Goal: Complete application form

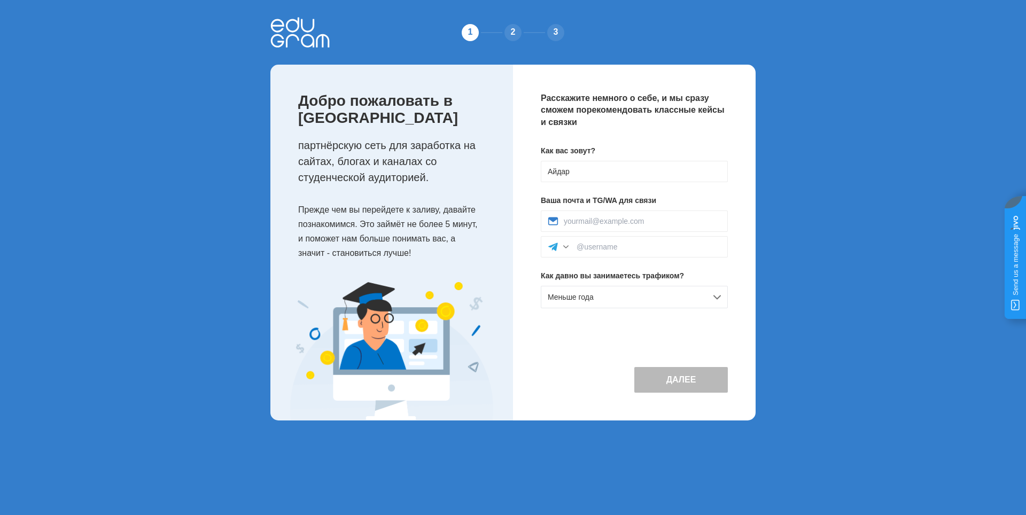
type input "Айдар"
drag, startPoint x: 0, startPoint y: 0, endPoint x: 599, endPoint y: 221, distance: 638.0
click at [599, 221] on input at bounding box center [642, 221] width 157 height 9
type input "[EMAIL_ADDRESS][DOMAIN_NAME]"
click at [622, 245] on input at bounding box center [649, 247] width 144 height 9
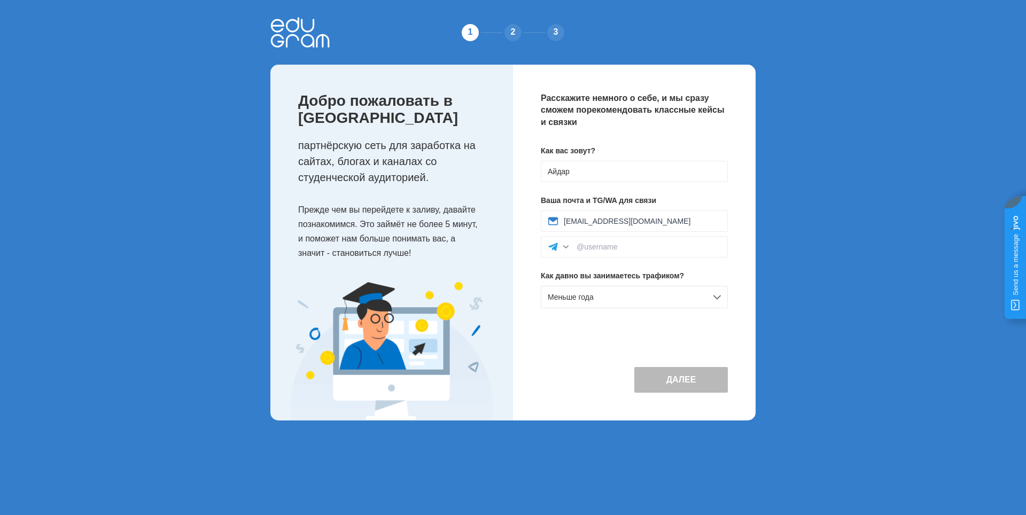
click at [595, 265] on div "Как вас зовут? [PERSON_NAME] Ваша почта и TG/WA для связи [EMAIL_ADDRESS][DOMAI…" at bounding box center [634, 231] width 187 height 172
click at [641, 300] on div "Меньше года" at bounding box center [634, 297] width 187 height 22
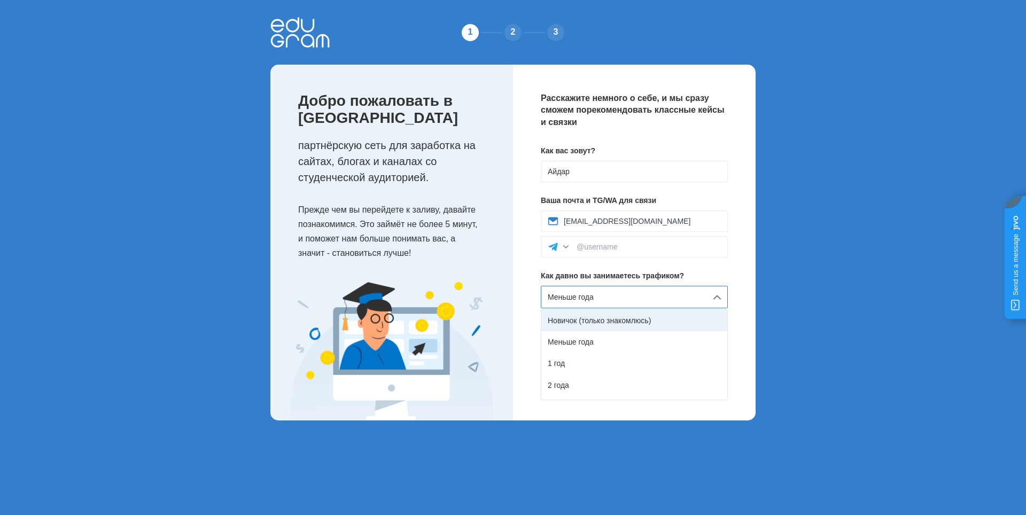
click at [621, 320] on div "Новичок (только знакомлюсь)" at bounding box center [634, 320] width 186 height 21
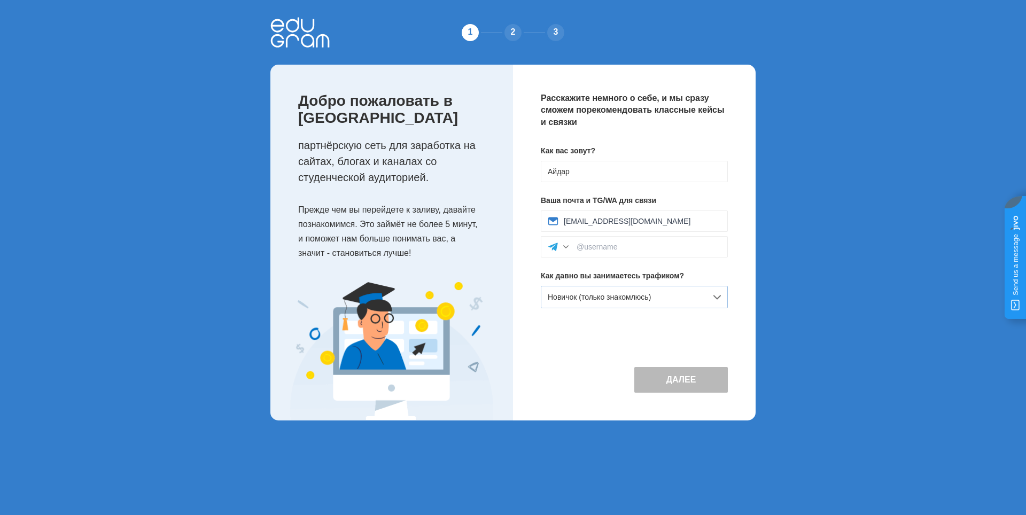
click at [622, 296] on span "Новичок (только знакомлюсь)" at bounding box center [599, 297] width 103 height 9
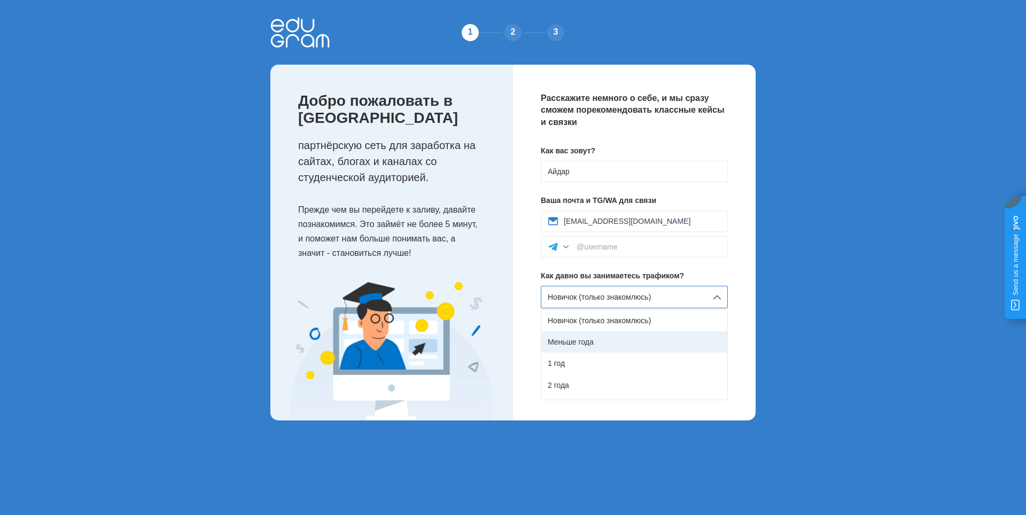
click at [604, 336] on div "Меньше года" at bounding box center [634, 341] width 186 height 21
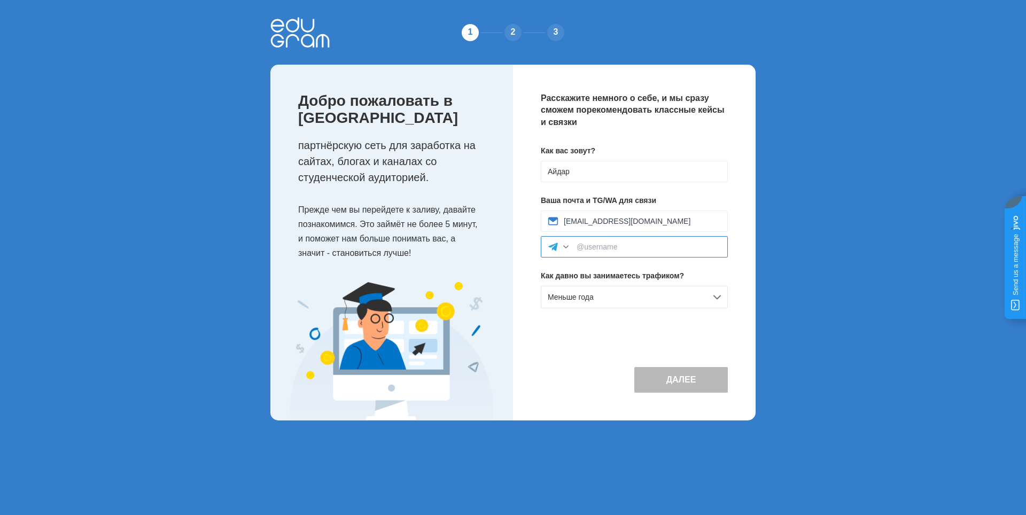
click at [594, 245] on input at bounding box center [649, 247] width 144 height 9
paste input "[URL][DOMAIN_NAME]"
type input "[URL][DOMAIN_NAME]"
click at [641, 377] on button "Далее" at bounding box center [681, 380] width 94 height 26
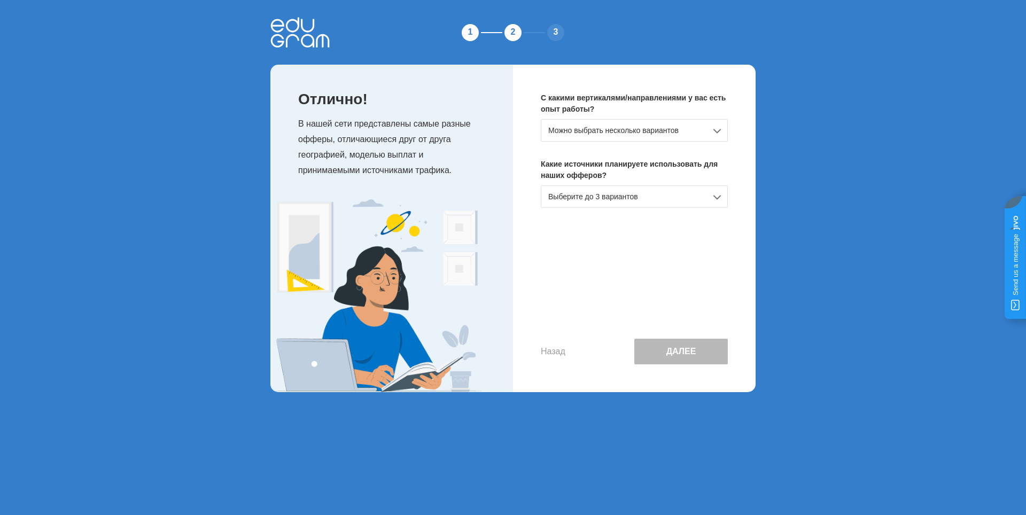
click at [653, 132] on div "Можно выбрать несколько вариантов" at bounding box center [634, 130] width 187 height 22
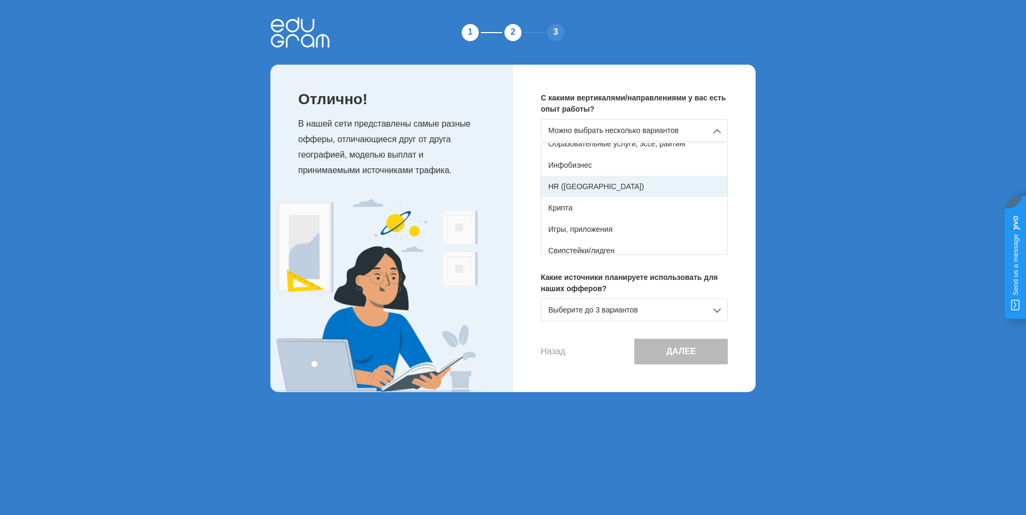
scroll to position [189, 0]
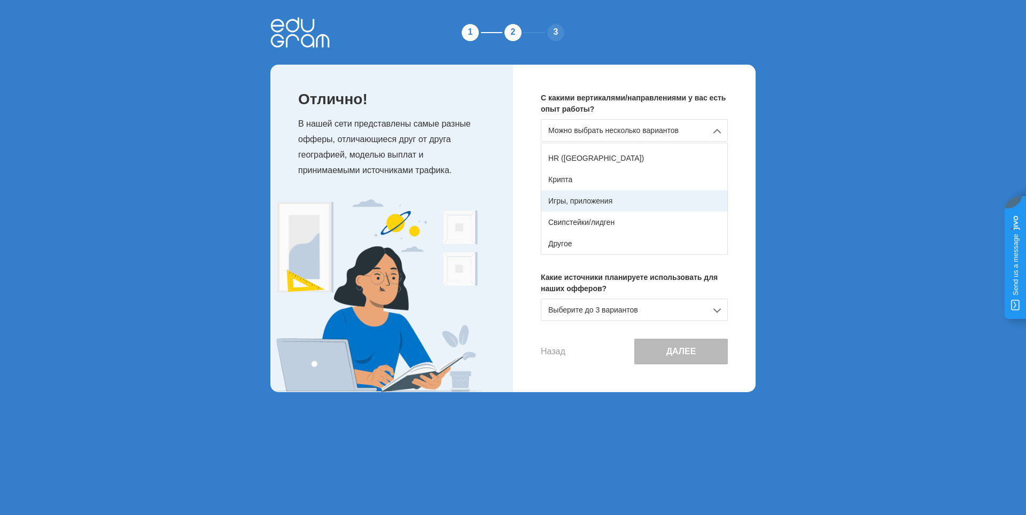
click at [626, 204] on div "Игры, приложения" at bounding box center [634, 200] width 186 height 21
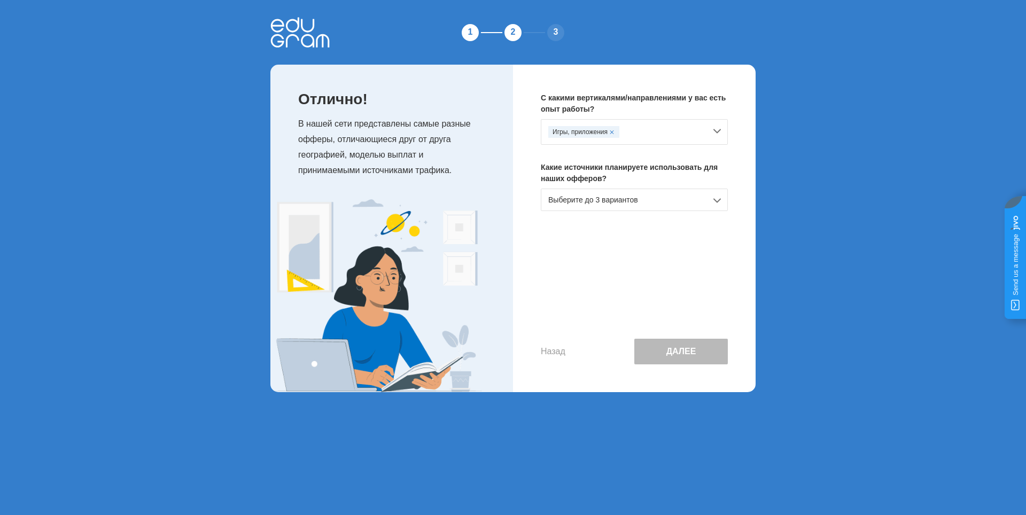
click at [624, 205] on div "Выберите до 3 вариантов" at bounding box center [634, 200] width 187 height 22
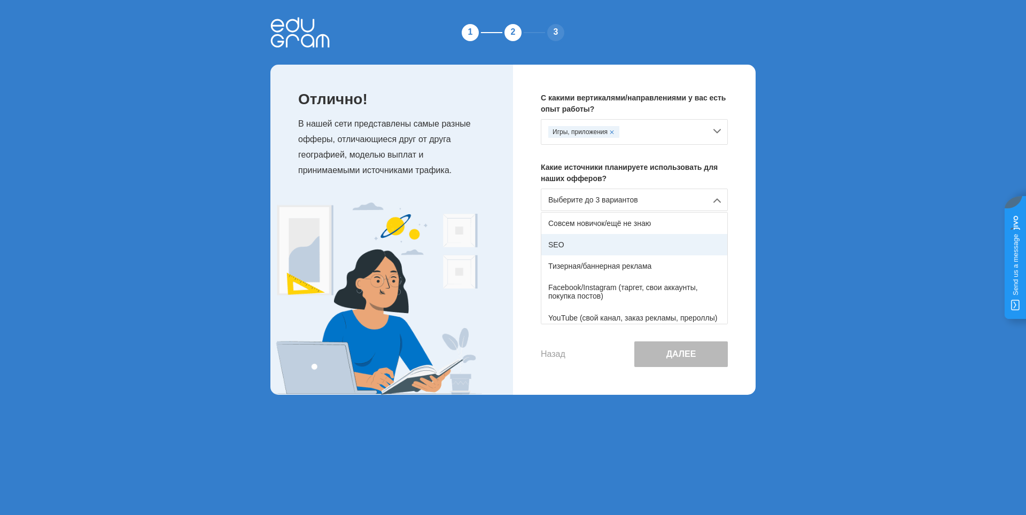
click at [626, 243] on div "SEO" at bounding box center [634, 244] width 186 height 21
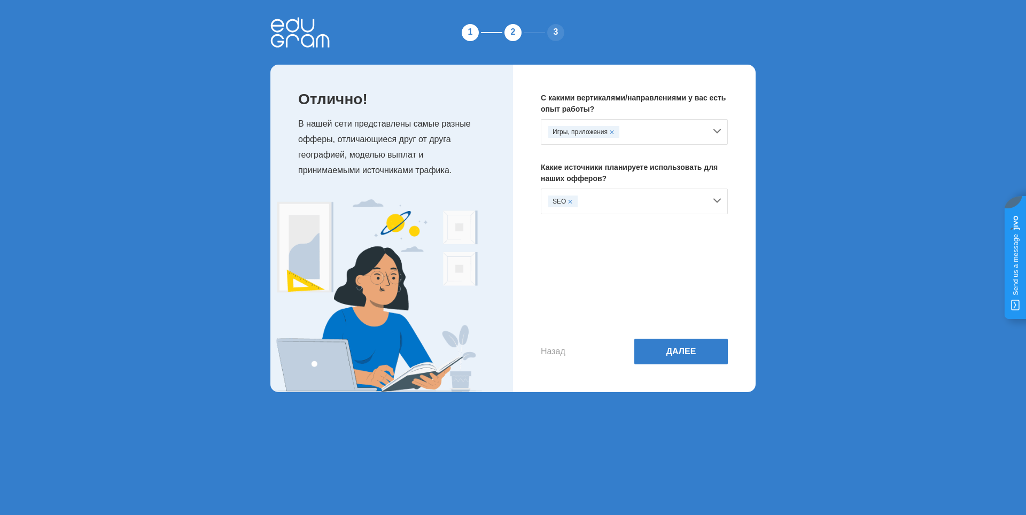
click at [642, 208] on div "SEO" at bounding box center [634, 202] width 187 height 26
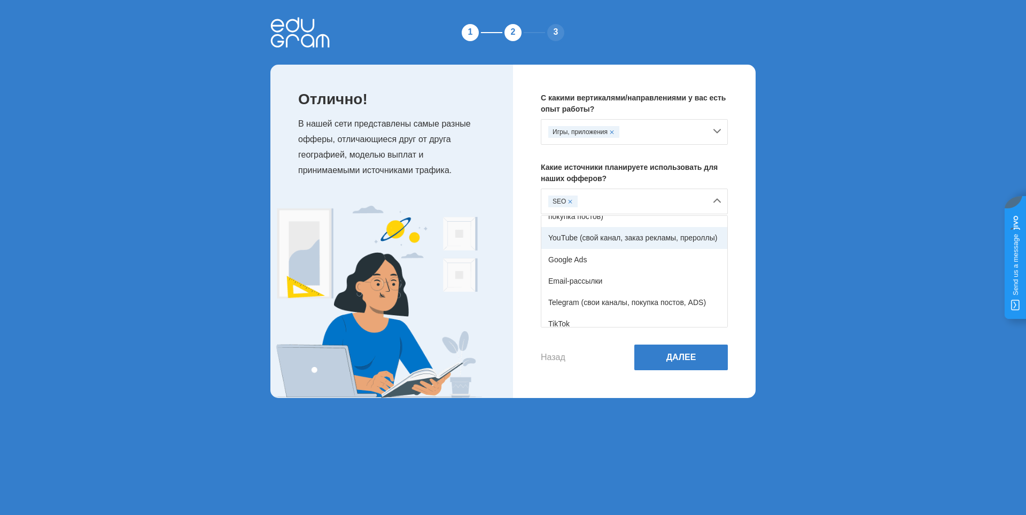
scroll to position [107, 0]
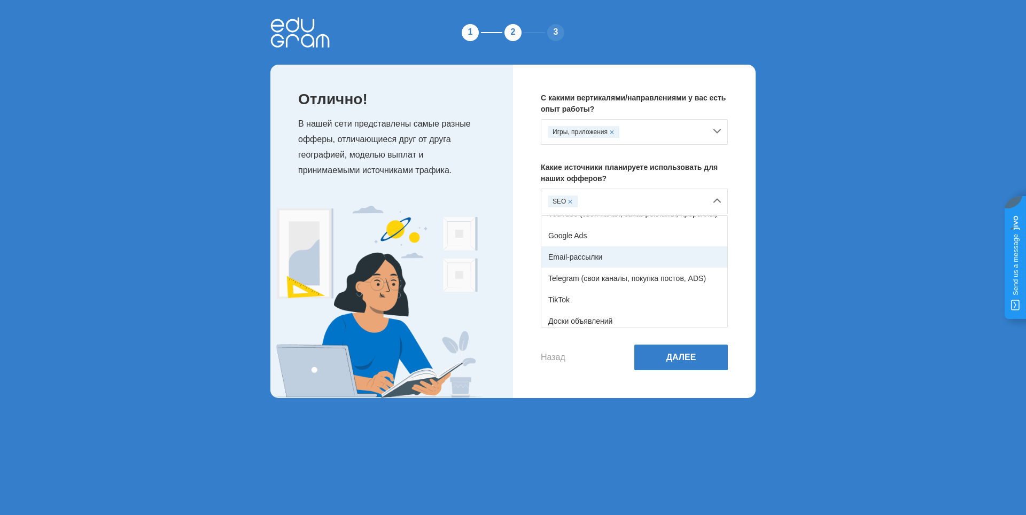
click at [634, 256] on div "Email-рассылки" at bounding box center [634, 256] width 186 height 21
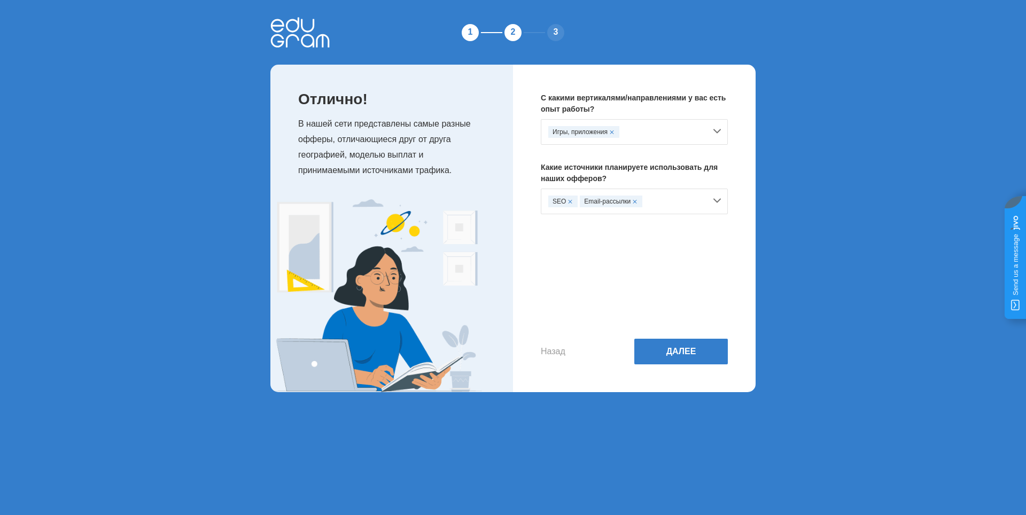
click at [670, 203] on div "SEO Email-рассылки" at bounding box center [627, 202] width 158 height 12
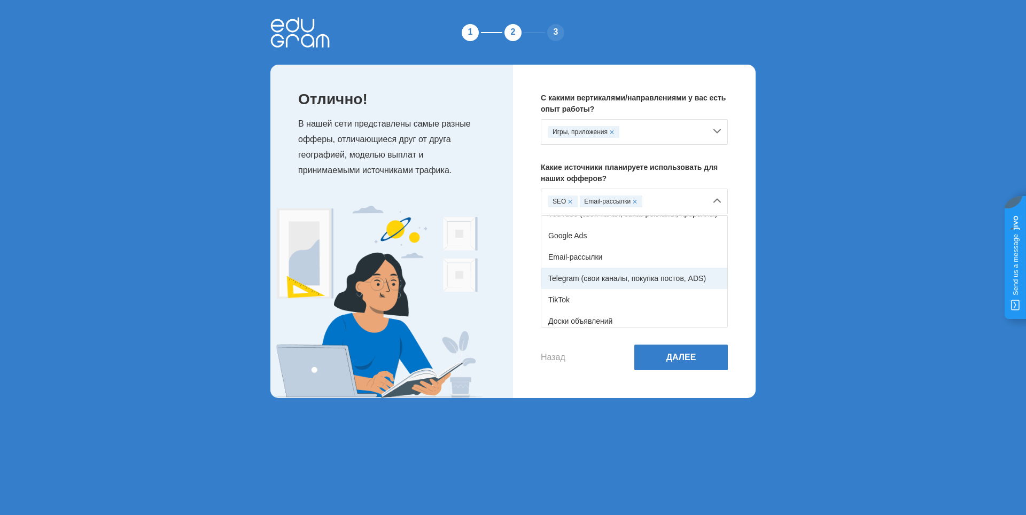
scroll to position [53, 0]
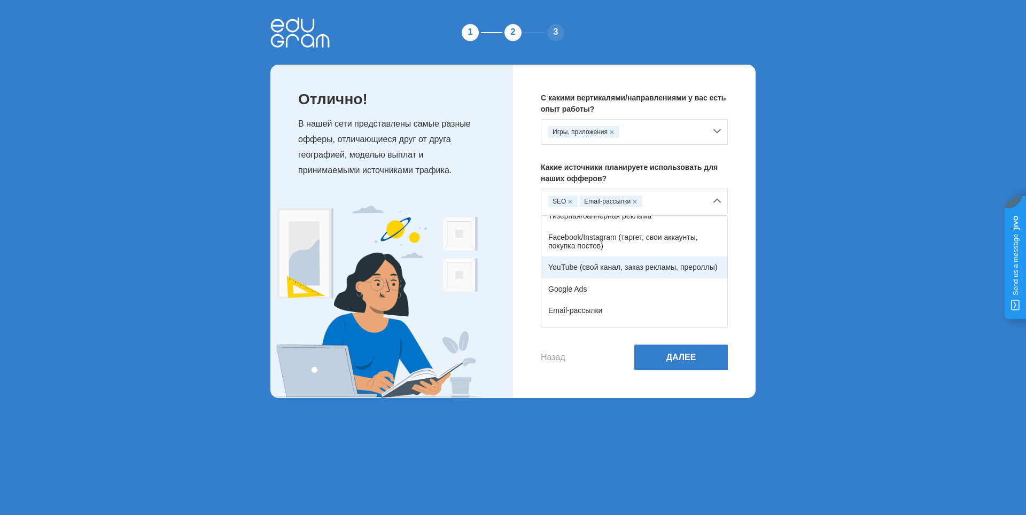
click at [613, 262] on div "YouTube (свой канал, заказ рекламы, прероллы)" at bounding box center [634, 267] width 186 height 21
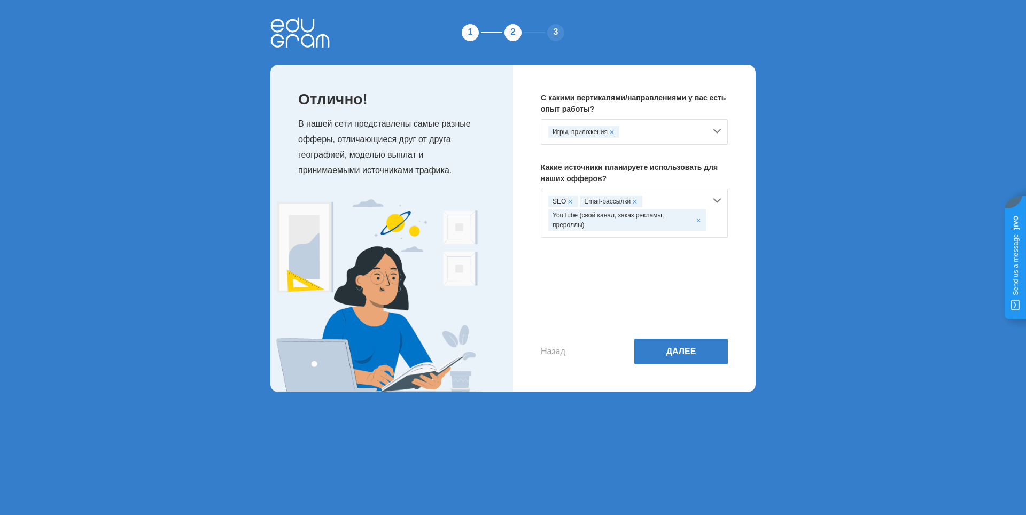
click at [688, 201] on div "SEO Email-рассылки YouTube (свой канал, заказ рекламы, прероллы)" at bounding box center [627, 213] width 158 height 35
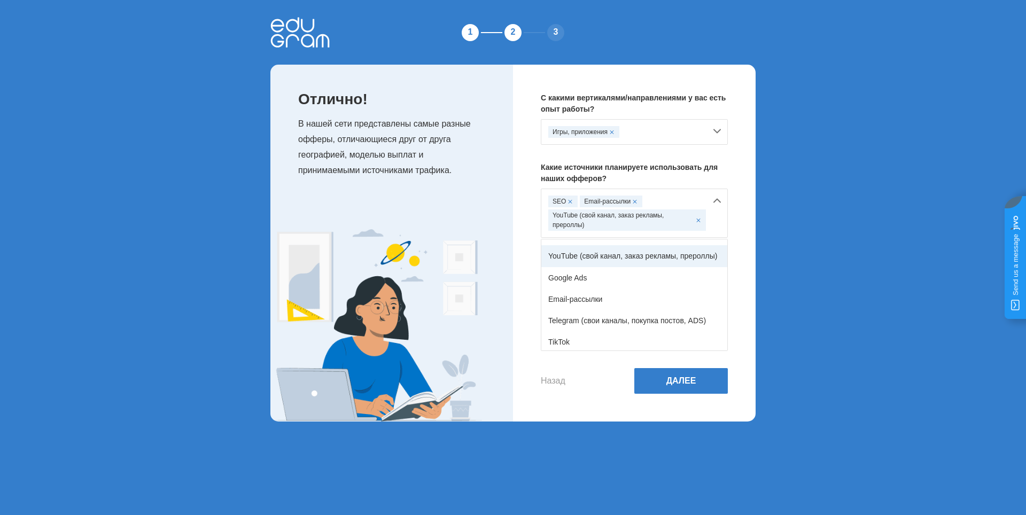
scroll to position [107, 0]
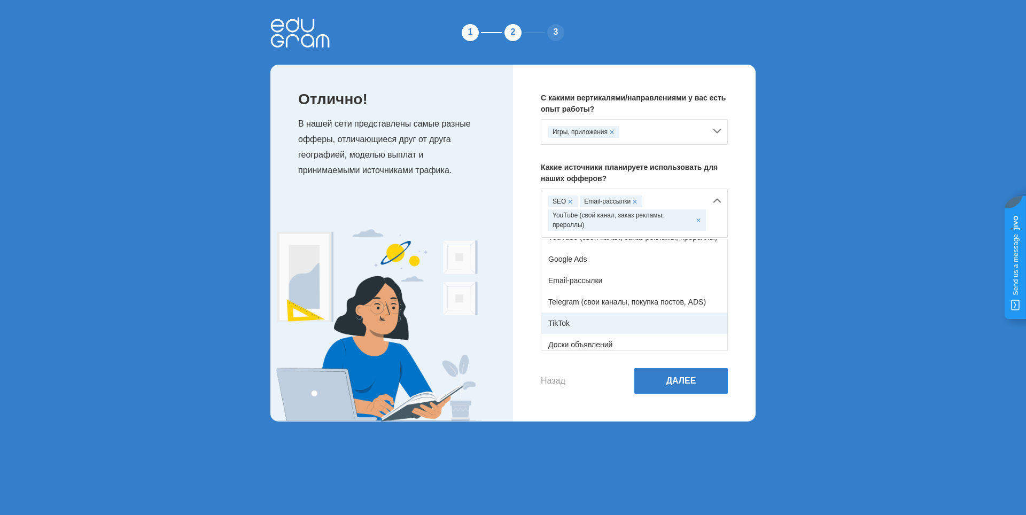
click at [621, 317] on div "TikTok" at bounding box center [634, 323] width 186 height 21
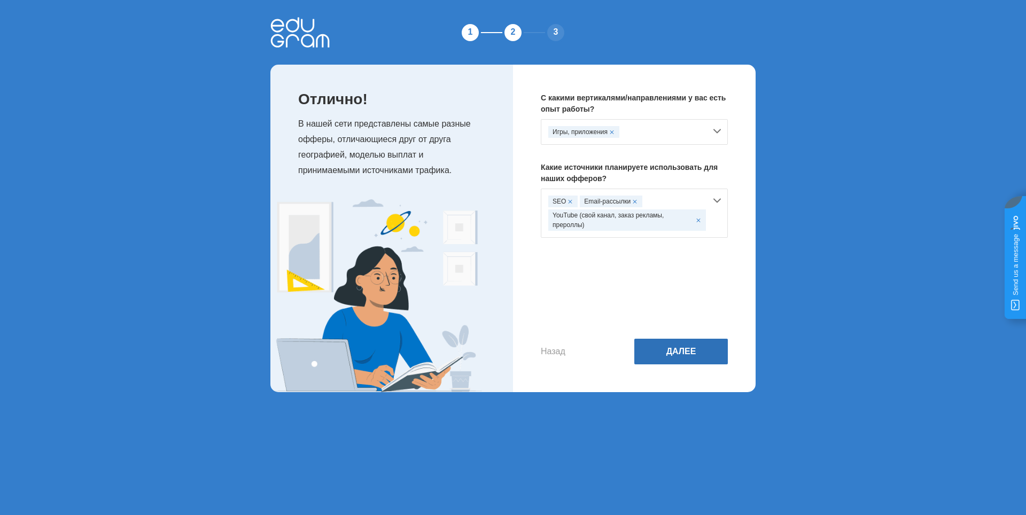
click at [653, 348] on button "Далее" at bounding box center [681, 352] width 94 height 26
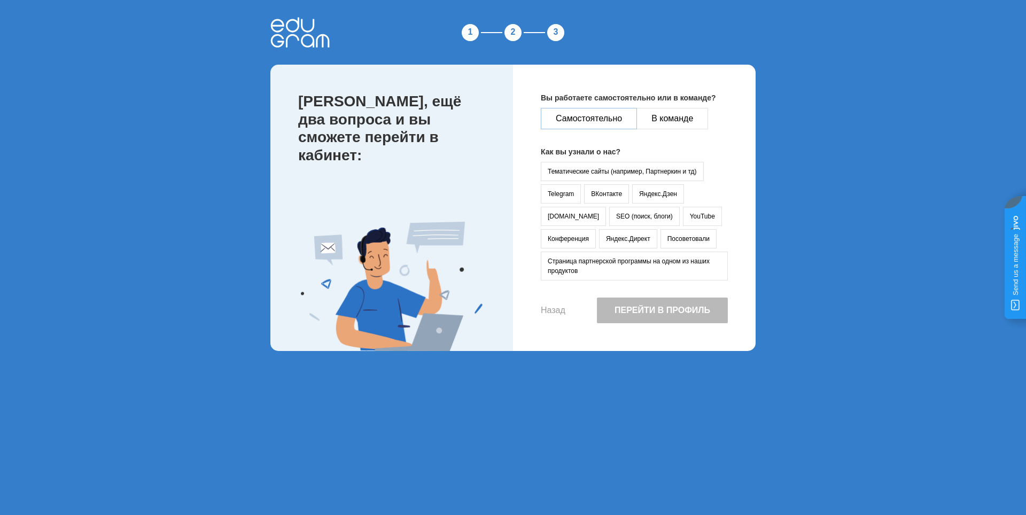
click at [609, 118] on button "Самостоятельно" at bounding box center [589, 118] width 96 height 21
click at [588, 170] on button "Тематические сайты (например, Партнеркин и тд)" at bounding box center [622, 171] width 163 height 19
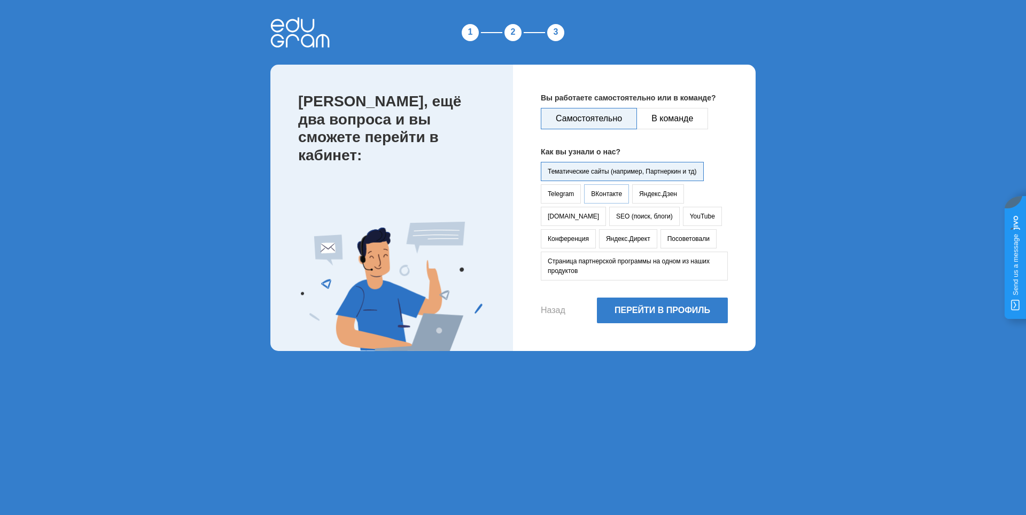
click at [609, 190] on button "ВКонтакте" at bounding box center [606, 193] width 45 height 19
click at [578, 162] on button "Тематические сайты (например, Партнеркин и тд)" at bounding box center [622, 171] width 163 height 19
click at [639, 308] on button "Перейти в профиль" at bounding box center [662, 311] width 131 height 26
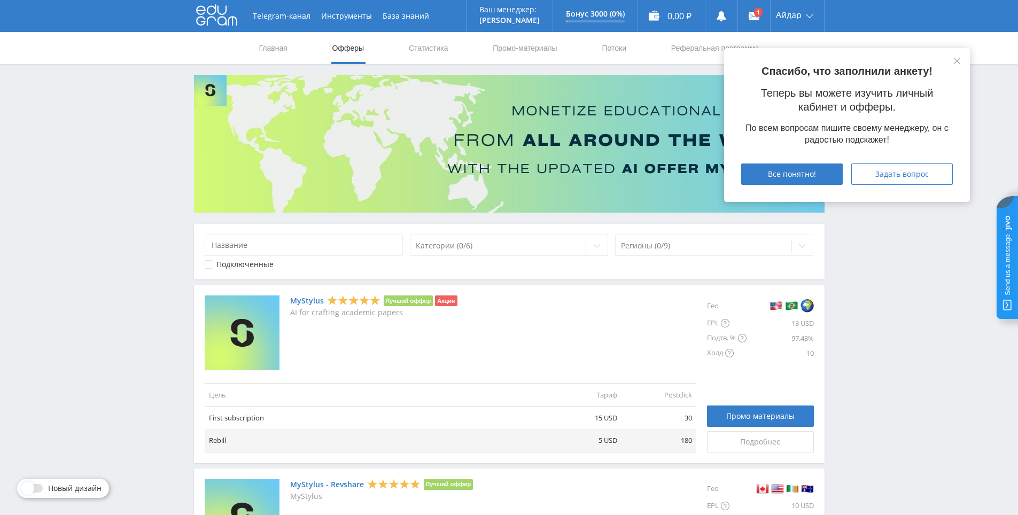
click at [963, 60] on div "Спасибо, что заполнили анкету! Теперь вы можете изучить личный кабинет и офферы…" at bounding box center [847, 125] width 246 height 154
click at [956, 61] on icon at bounding box center [957, 61] width 6 height 6
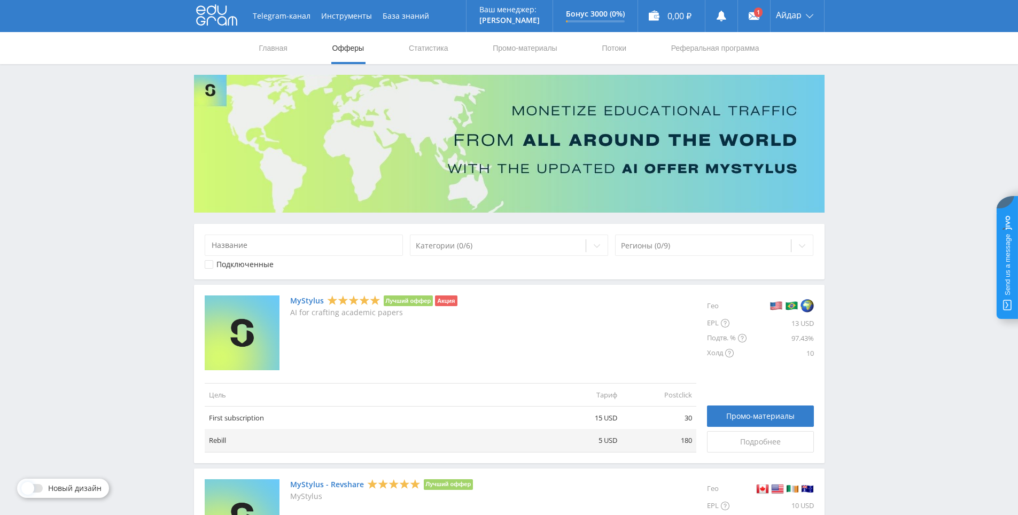
click at [940, 61] on div "Главная Офферы Статистика Промо-материалы Потоки Реферальная программа" at bounding box center [509, 48] width 1018 height 32
click at [707, 253] on div "Регионы (0/9)" at bounding box center [714, 245] width 199 height 21
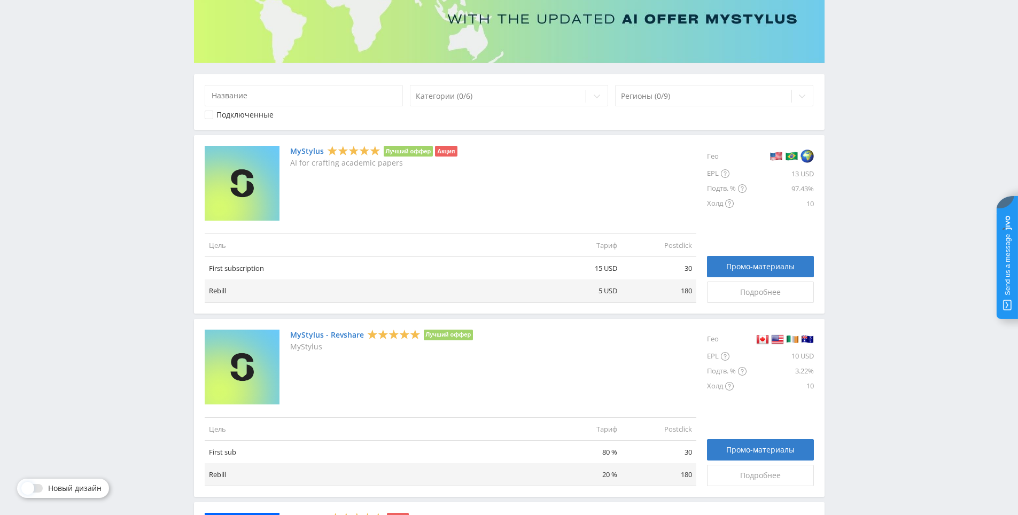
scroll to position [160, 0]
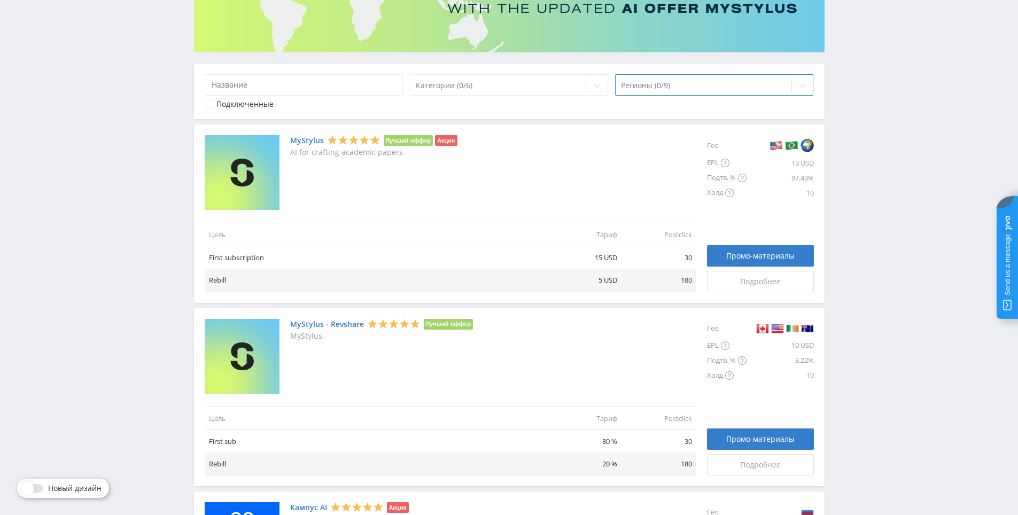
drag, startPoint x: 875, startPoint y: 177, endPoint x: 867, endPoint y: 109, distance: 68.9
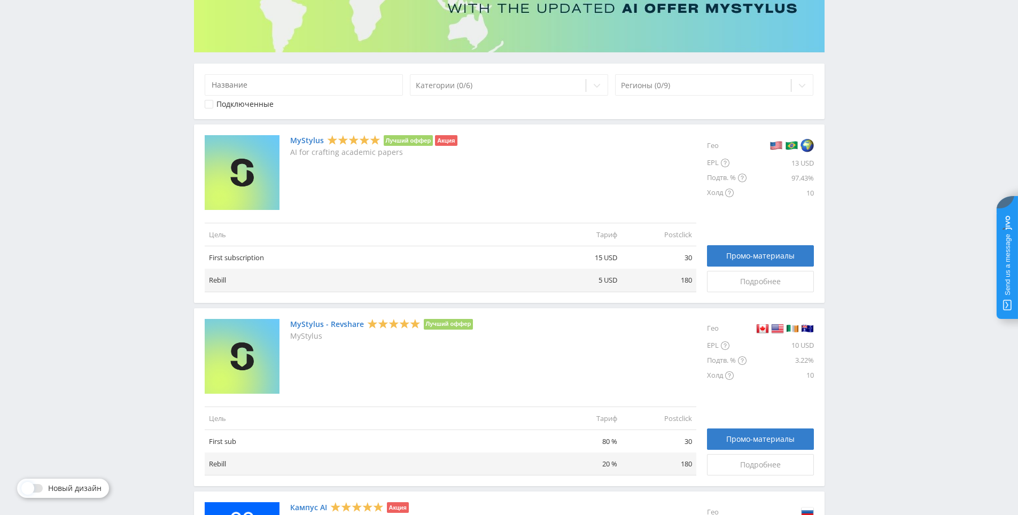
click at [683, 87] on div at bounding box center [703, 85] width 165 height 11
type input "r"
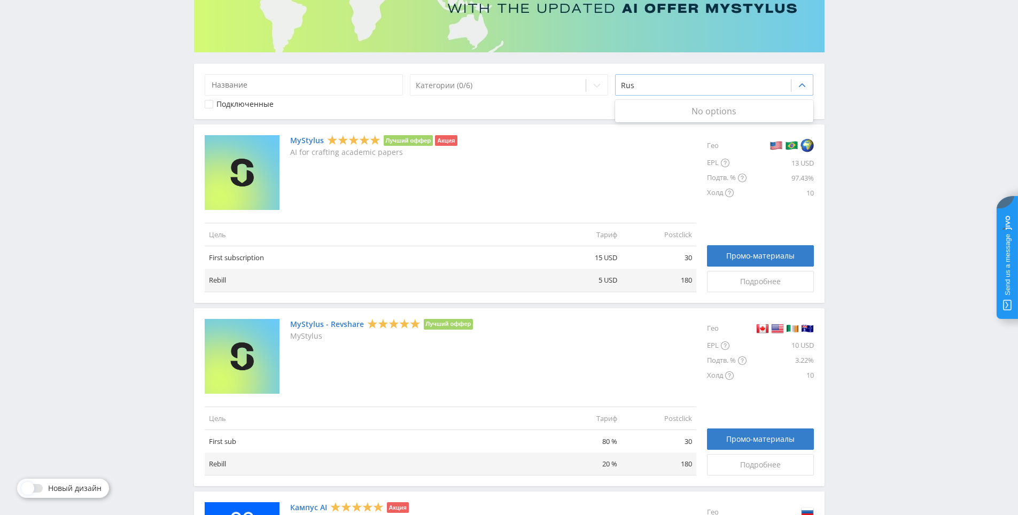
type input "Russ"
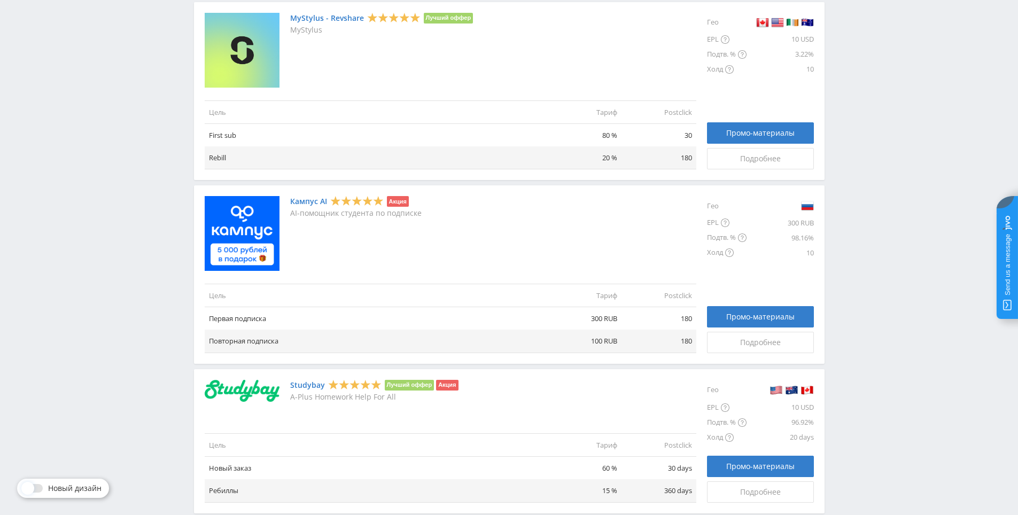
scroll to position [481, 0]
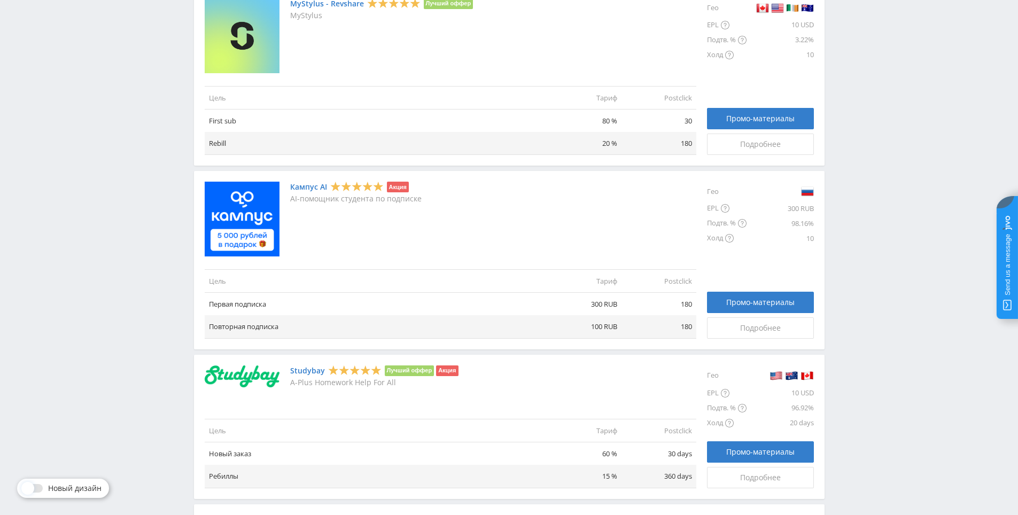
drag, startPoint x: 886, startPoint y: 206, endPoint x: 871, endPoint y: 135, distance: 73.2
click at [871, 135] on div "Telegram-канал Инструменты База знаний Ваш менеджер: Alex Alex Online @edugram_…" at bounding box center [509, 347] width 1018 height 1657
click at [866, 145] on div "Telegram-канал Инструменты База знаний Ваш менеджер: Alex Alex Online @edugram_…" at bounding box center [509, 347] width 1018 height 1657
drag, startPoint x: 866, startPoint y: 154, endPoint x: 869, endPoint y: 134, distance: 21.0
click at [869, 110] on div "Telegram-канал Инструменты База знаний Ваш менеджер: Alex Alex Online @edugram_…" at bounding box center [509, 347] width 1018 height 1657
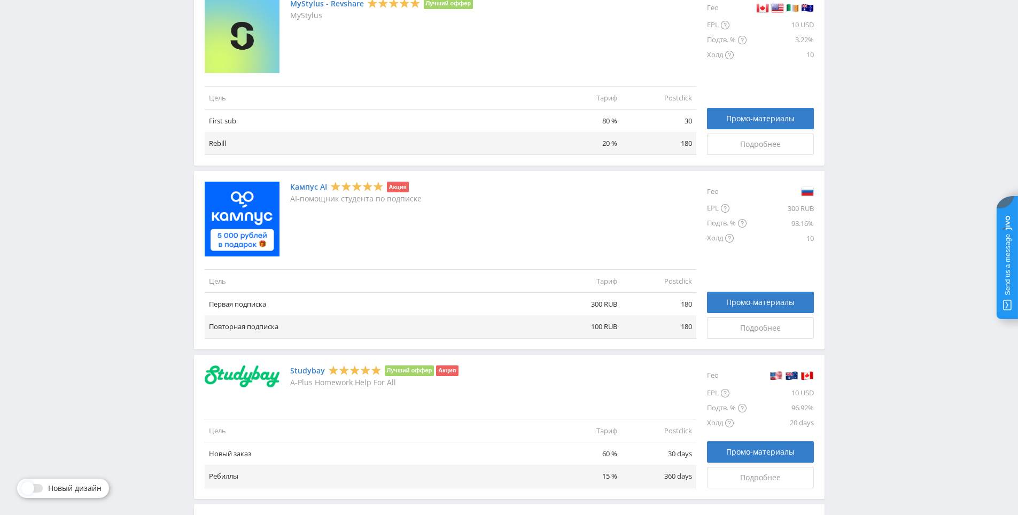
click at [869, 110] on div "Telegram-канал Инструменты База знаний Ваш менеджер: Alex Alex Online @edugram_…" at bounding box center [509, 347] width 1018 height 1657
drag, startPoint x: 867, startPoint y: 67, endPoint x: 864, endPoint y: 73, distance: 6.2
click at [866, 68] on div "Telegram-канал Инструменты База знаний Ваш менеджер: Alex Alex Online @edugram_…" at bounding box center [509, 347] width 1018 height 1657
drag, startPoint x: 864, startPoint y: 73, endPoint x: 864, endPoint y: 64, distance: 8.6
click at [864, 61] on div "Telegram-канал Инструменты База знаний Ваш менеджер: Alex Alex Online @edugram_…" at bounding box center [509, 347] width 1018 height 1657
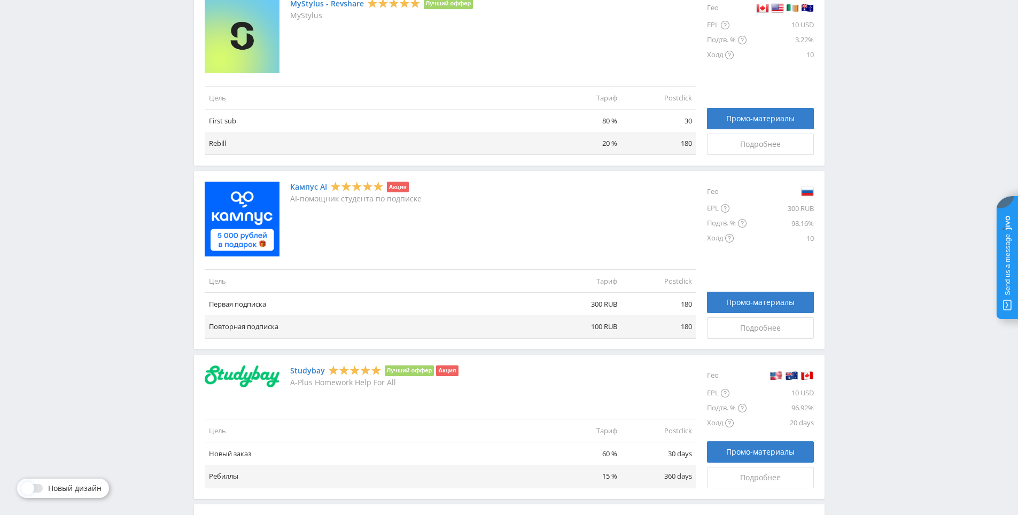
click at [851, 119] on div "Telegram-канал Инструменты База знаний Ваш менеджер: Alex Alex Online @edugram_…" at bounding box center [509, 347] width 1018 height 1657
click at [844, 177] on div "Telegram-канал Инструменты База знаний Ваш менеджер: Alex Alex Online @edugram_…" at bounding box center [509, 347] width 1018 height 1657
click at [873, 182] on div "Telegram-канал Инструменты База знаний Ваш менеджер: Alex Alex Online @edugram_…" at bounding box center [509, 347] width 1018 height 1657
drag, startPoint x: 873, startPoint y: 182, endPoint x: 871, endPoint y: 144, distance: 37.5
click at [871, 144] on div "Telegram-канал Инструменты База знаний Ваш менеджер: Alex Alex Online @edugram_…" at bounding box center [509, 347] width 1018 height 1657
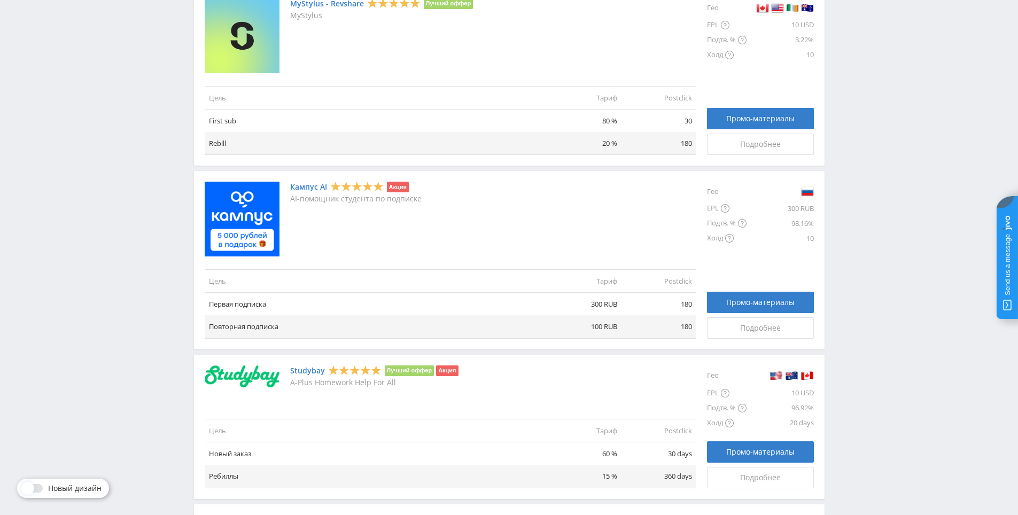
click at [871, 144] on div "Telegram-канал Инструменты База знаний Ваш менеджер: Alex Alex Online @edugram_…" at bounding box center [509, 347] width 1018 height 1657
drag, startPoint x: 871, startPoint y: 144, endPoint x: 866, endPoint y: 112, distance: 32.4
click at [866, 112] on div "Telegram-канал Инструменты База знаний Ваш менеджер: Alex Alex Online @edugram_…" at bounding box center [509, 347] width 1018 height 1657
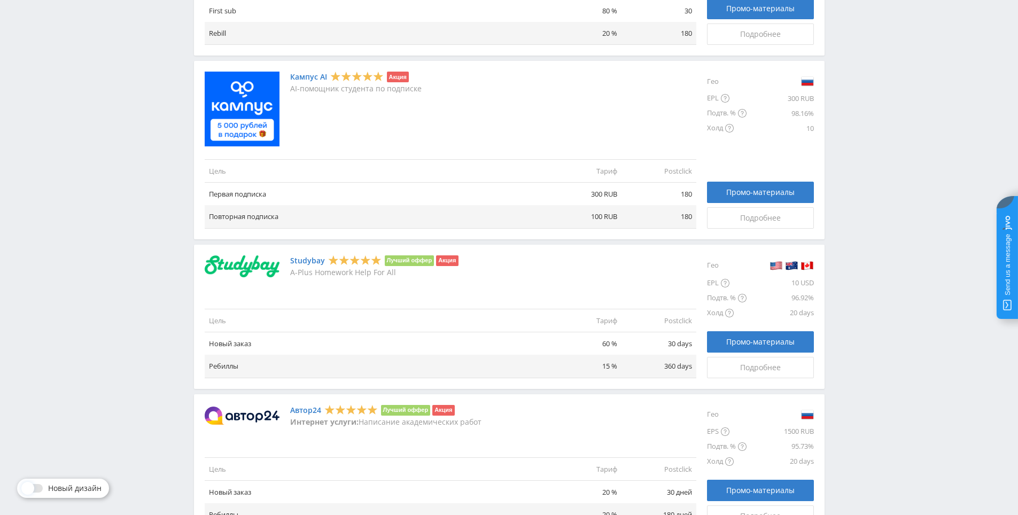
drag, startPoint x: 864, startPoint y: 121, endPoint x: 864, endPoint y: 150, distance: 29.4
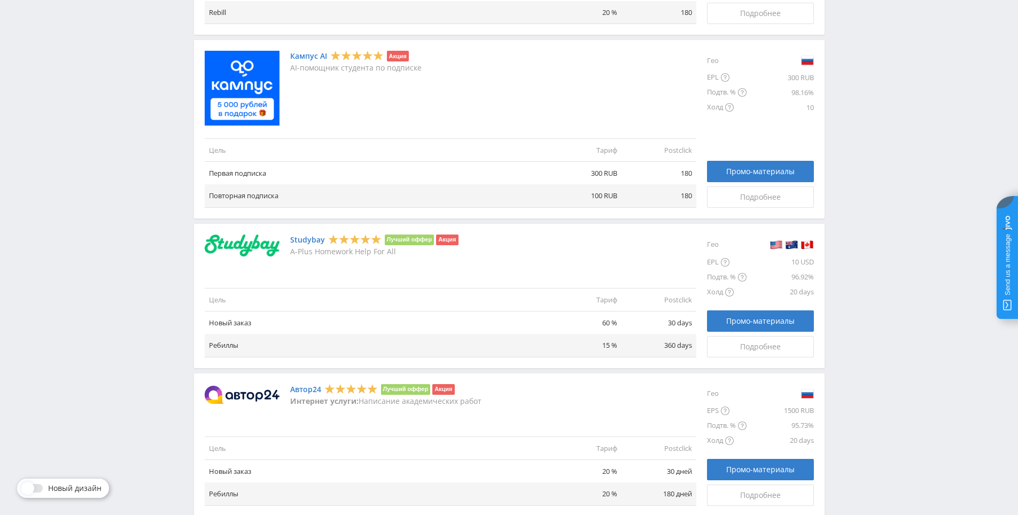
drag, startPoint x: 864, startPoint y: 150, endPoint x: 864, endPoint y: 176, distance: 26.2
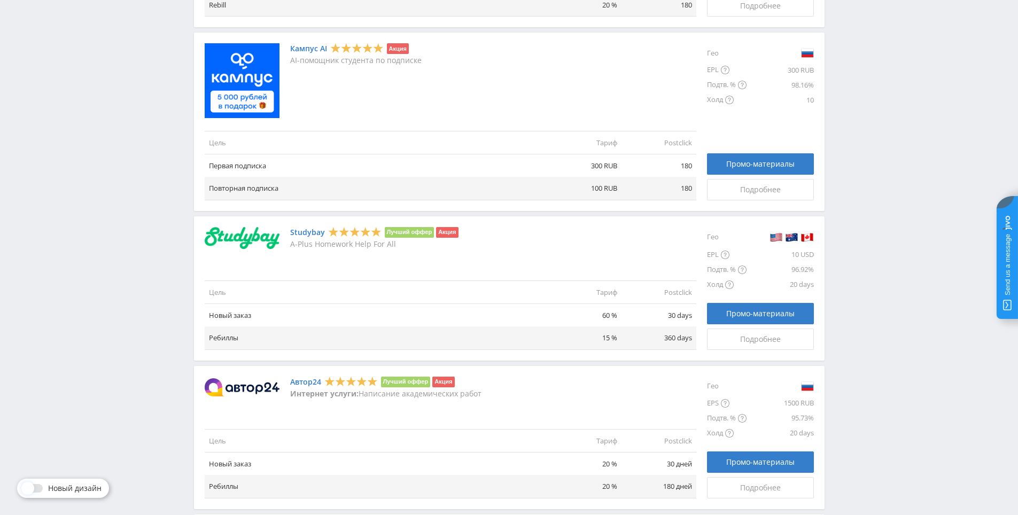
click at [864, 176] on div "Telegram-канал Инструменты База знаний Ваш менеджер: Alex Alex Online @edugram_…" at bounding box center [509, 209] width 1018 height 1657
drag, startPoint x: 864, startPoint y: 176, endPoint x: 857, endPoint y: 145, distance: 31.8
click at [857, 145] on div "Telegram-канал Инструменты База знаний Ваш менеджер: Alex Alex Online @edugram_…" at bounding box center [509, 209] width 1018 height 1657
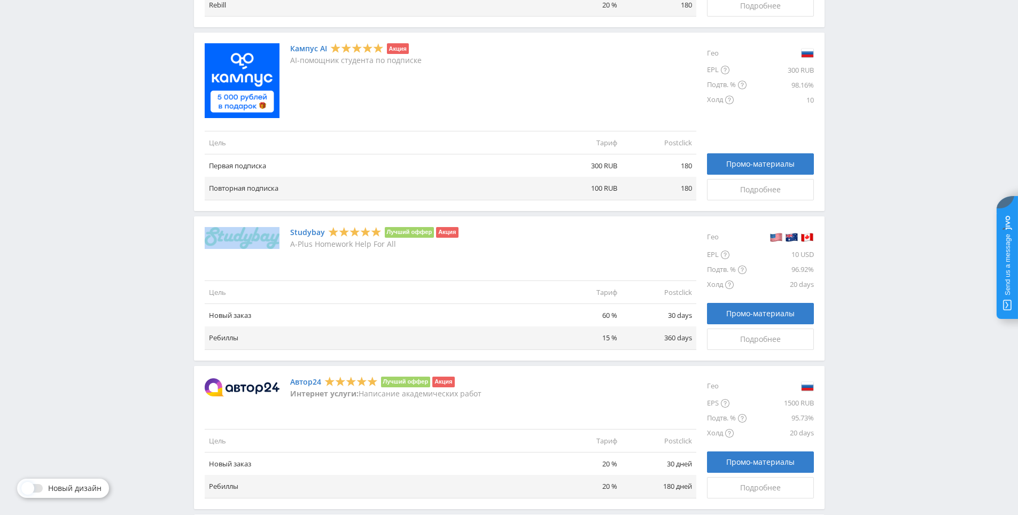
click at [857, 145] on div "Telegram-канал Инструменты База знаний Ваш менеджер: Alex Alex Online @edugram_…" at bounding box center [509, 209] width 1018 height 1657
click at [857, 123] on div "Telegram-канал Инструменты База знаний Ваш менеджер: Alex Alex Online @edugram_…" at bounding box center [509, 209] width 1018 height 1657
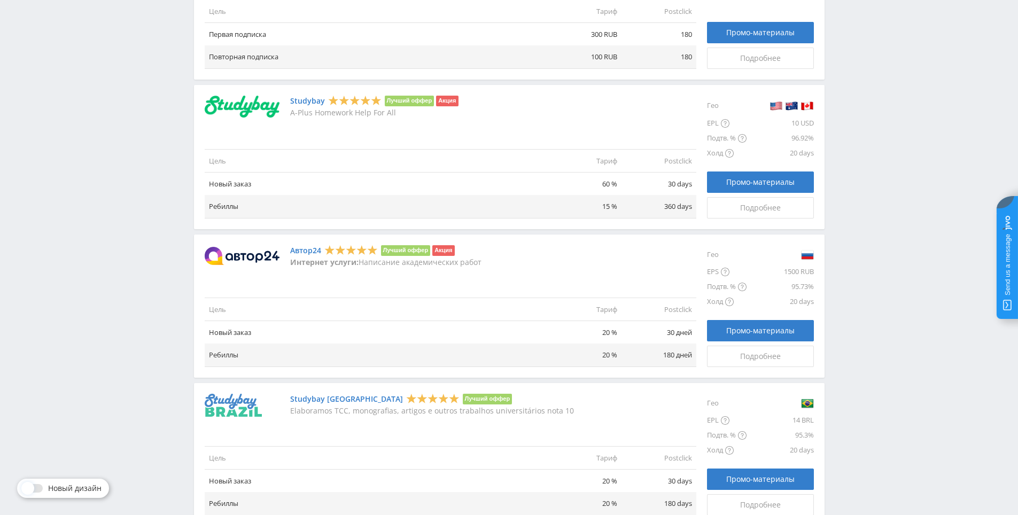
drag, startPoint x: 856, startPoint y: 138, endPoint x: 856, endPoint y: 179, distance: 40.1
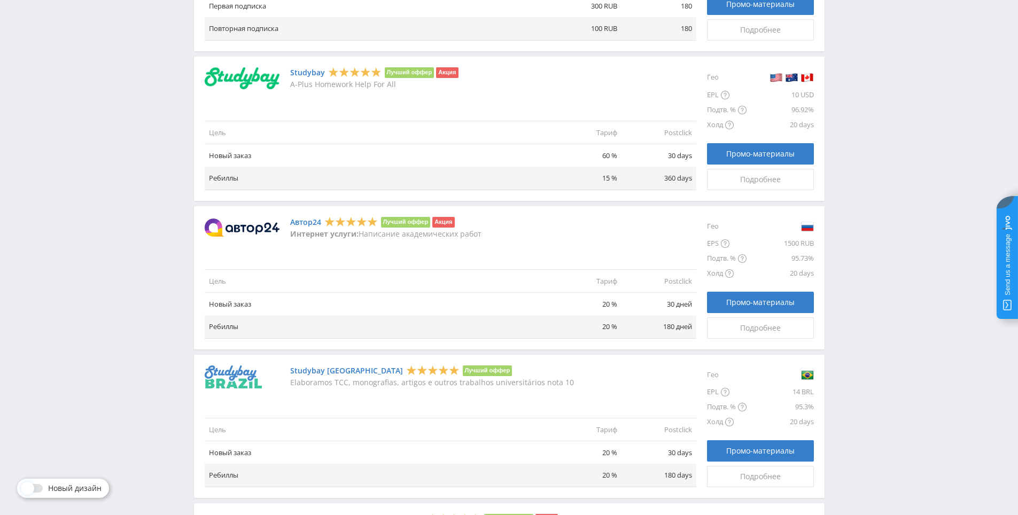
click at [856, 179] on div "Telegram-канал Инструменты База знаний Ваш менеджер: Alex Alex Online @edugram_…" at bounding box center [509, 49] width 1018 height 1657
click at [856, 141] on div "Telegram-канал Инструменты База знаний Ваш менеджер: Alex Alex Online @edugram_…" at bounding box center [509, 49] width 1018 height 1657
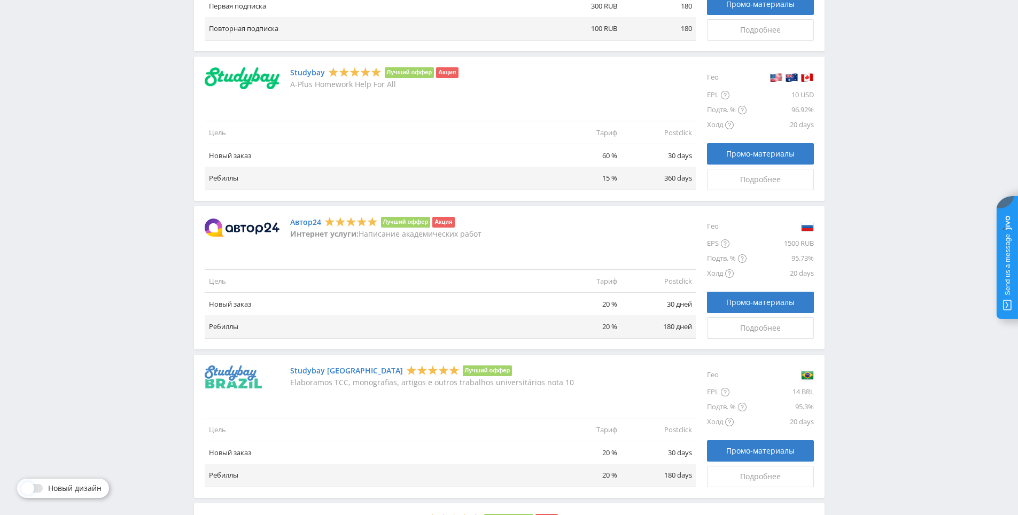
click at [855, 125] on div "Telegram-канал Инструменты База знаний Ваш менеджер: Alex Alex Online @edugram_…" at bounding box center [509, 49] width 1018 height 1657
click at [855, 98] on div "Telegram-канал Инструменты База знаний Ваш менеджер: Alex Alex Online @edugram_…" at bounding box center [509, 49] width 1018 height 1657
click at [857, 99] on div "Telegram-канал Инструменты База знаний Ваш менеджер: Alex Alex Online @edugram_…" at bounding box center [509, 49] width 1018 height 1657
drag, startPoint x: 857, startPoint y: 99, endPoint x: 855, endPoint y: 90, distance: 9.8
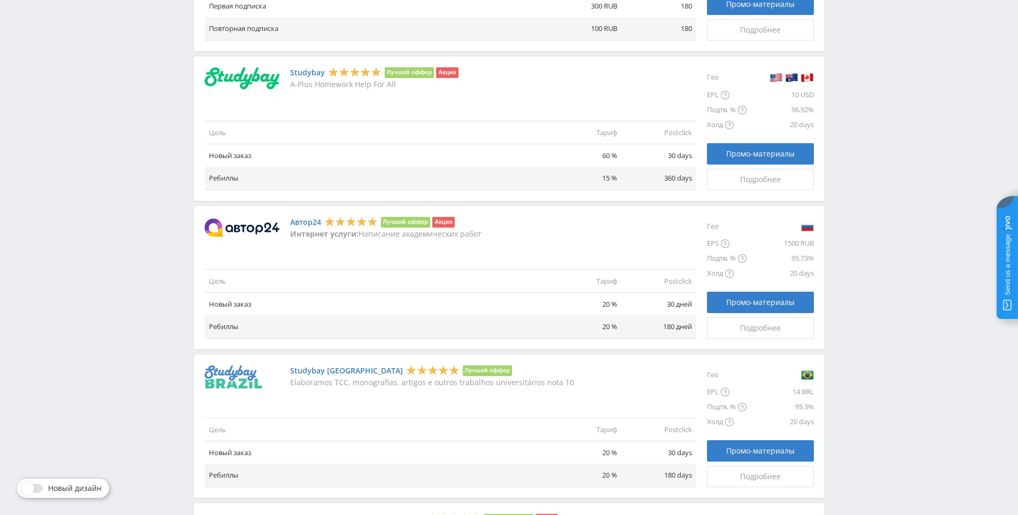
click at [853, 75] on div "Telegram-канал Инструменты База знаний Ваш менеджер: Alex Alex Online @edugram_…" at bounding box center [509, 49] width 1018 height 1657
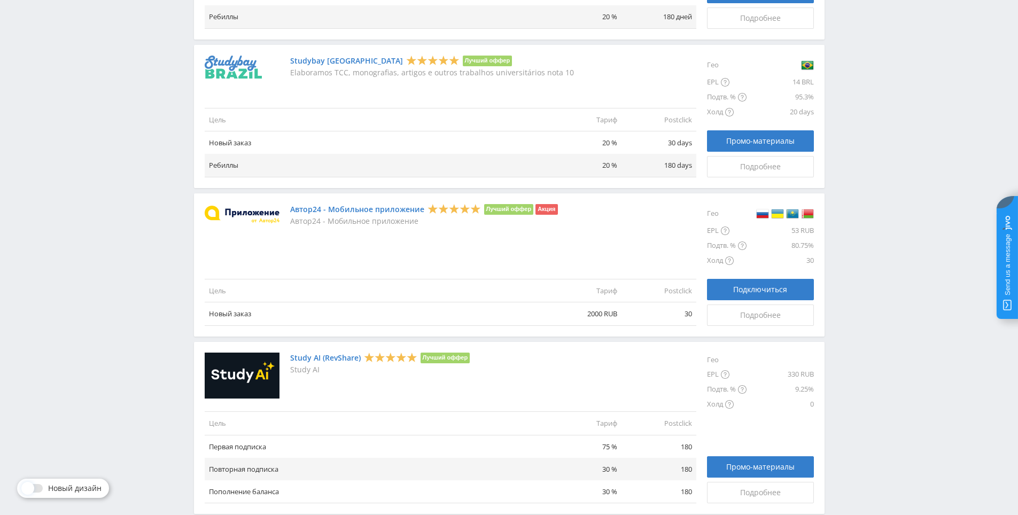
scroll to position [1142, 0]
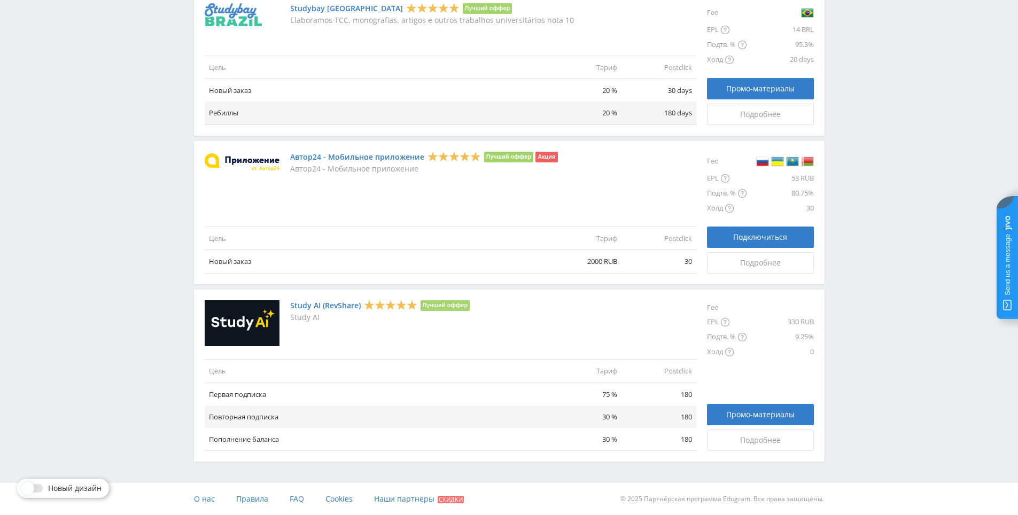
drag, startPoint x: 847, startPoint y: 142, endPoint x: 856, endPoint y: 137, distance: 10.0
drag, startPoint x: 857, startPoint y: 168, endPoint x: 857, endPoint y: 189, distance: 21.4
drag, startPoint x: 861, startPoint y: 203, endPoint x: 861, endPoint y: 166, distance: 37.4
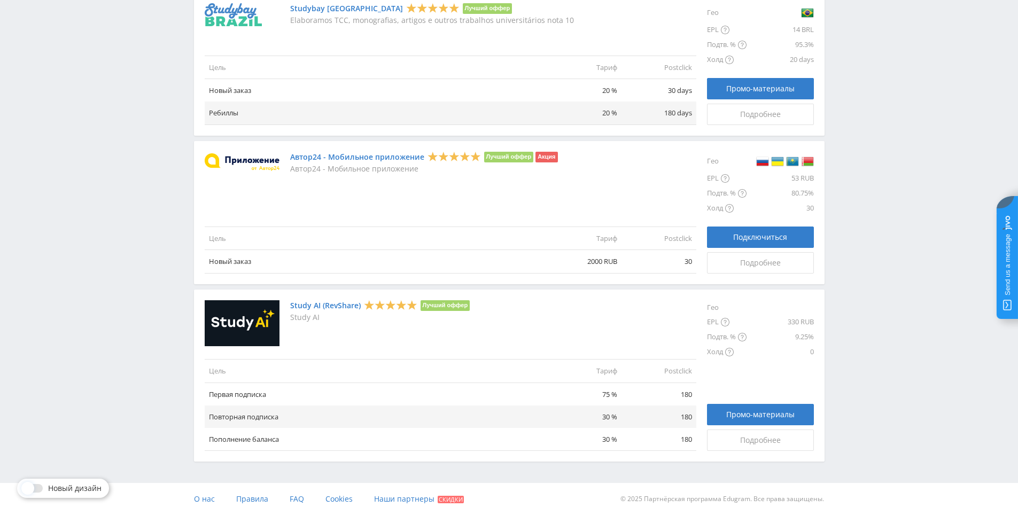
drag, startPoint x: 910, startPoint y: 189, endPoint x: 910, endPoint y: 153, distance: 36.3
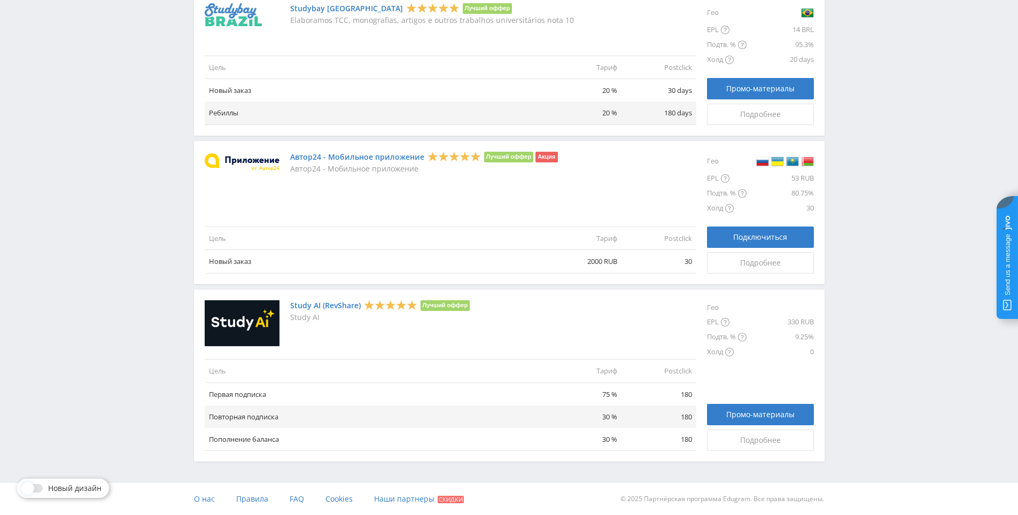
click at [754, 437] on span "Подробнее" at bounding box center [760, 440] width 41 height 9
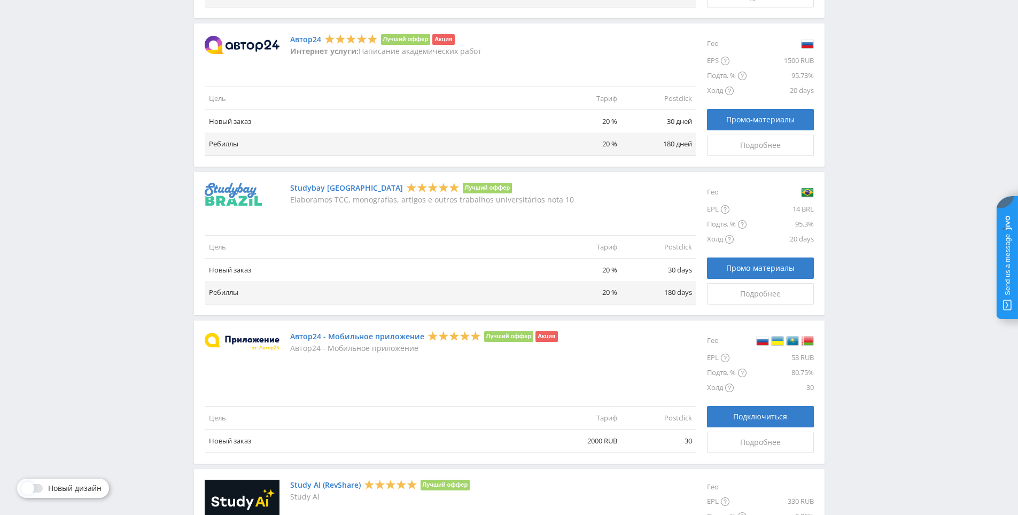
scroll to position [1142, 0]
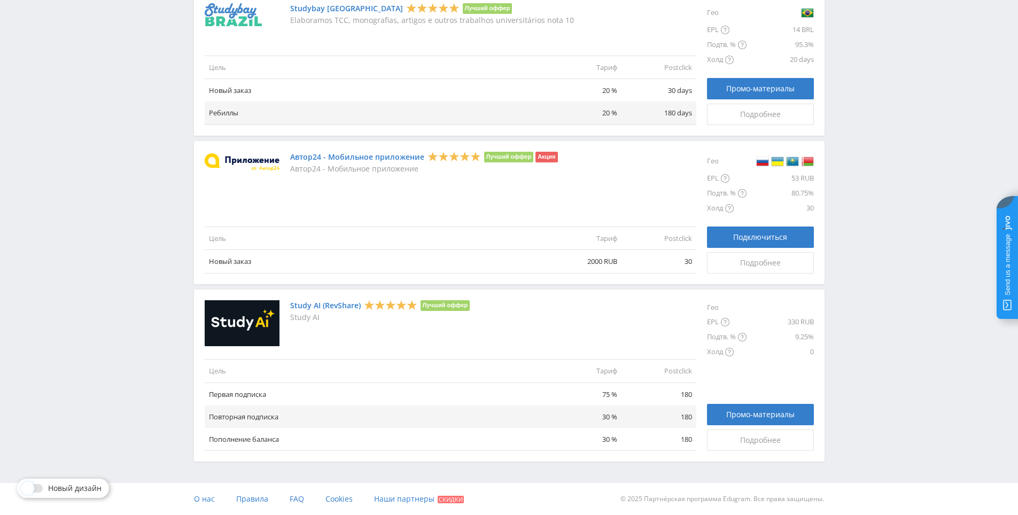
click at [752, 440] on span "Подробнее" at bounding box center [760, 440] width 41 height 9
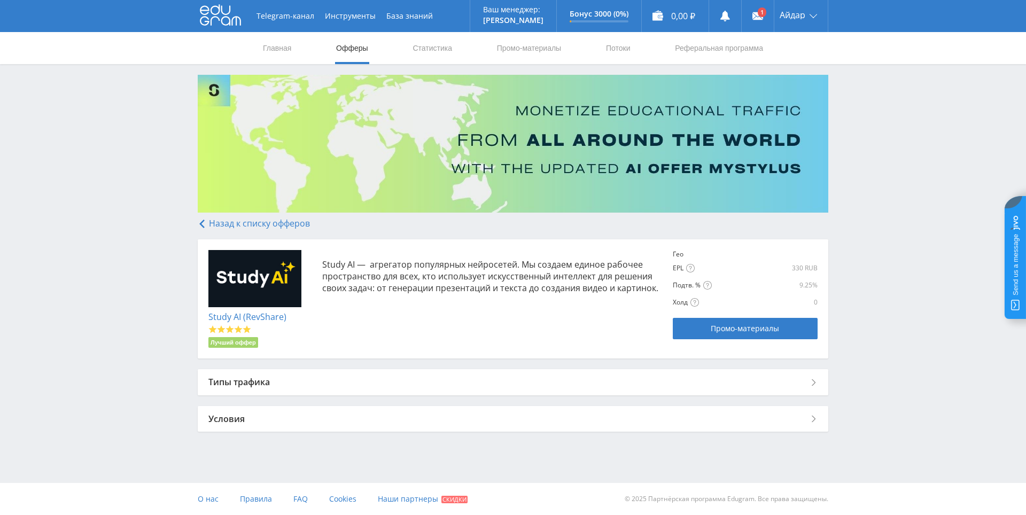
click at [376, 417] on div "Условия" at bounding box center [513, 419] width 631 height 26
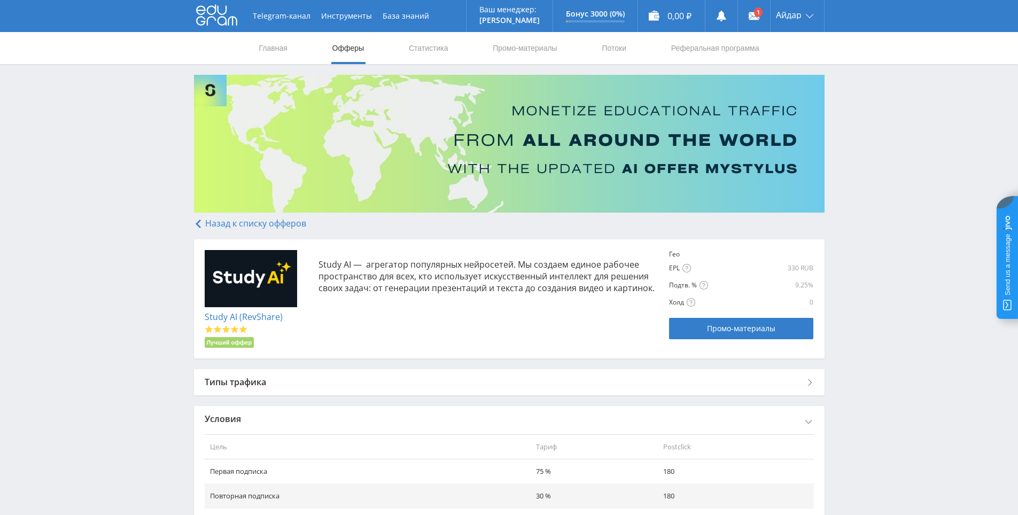
click at [366, 386] on div "Типы трафика" at bounding box center [509, 382] width 631 height 26
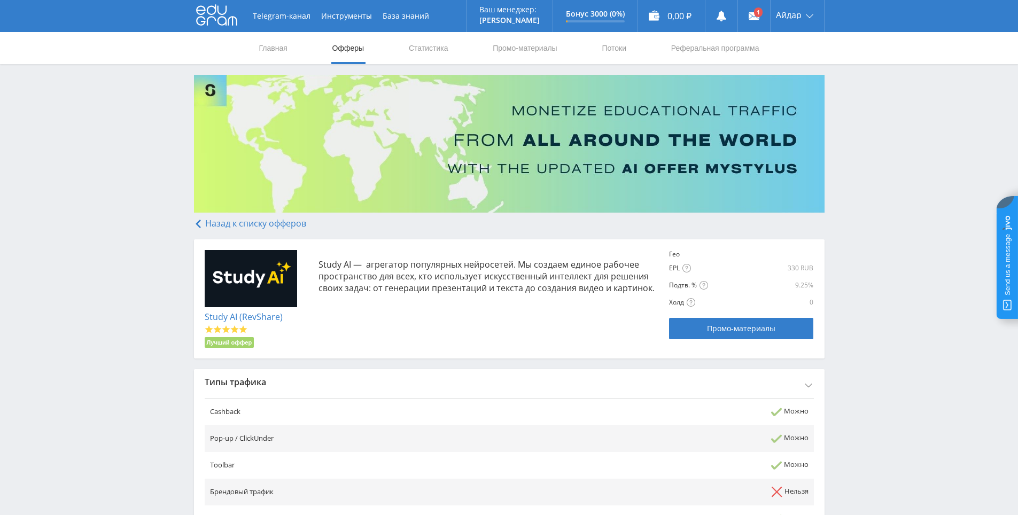
drag, startPoint x: 451, startPoint y: 317, endPoint x: 401, endPoint y: 175, distance: 150.6
drag, startPoint x: 319, startPoint y: 263, endPoint x: 351, endPoint y: 267, distance: 32.4
click at [351, 267] on p "Study AI — агрегатор популярных нейросетей. Мы создаем единое рабочее пространс…" at bounding box center [489, 276] width 340 height 35
copy p "Study AI"
